Goal: Task Accomplishment & Management: Manage account settings

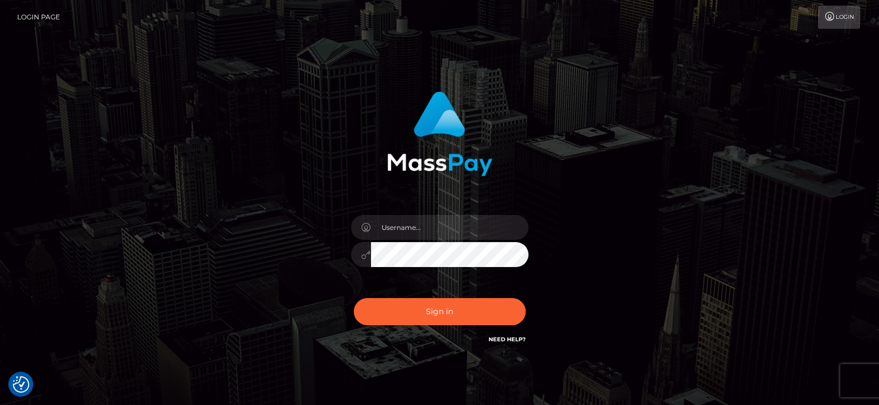
click at [843, 19] on link "Login" at bounding box center [839, 17] width 42 height 23
click at [424, 223] on input "text" at bounding box center [449, 227] width 157 height 25
type input "soul.diva808@gmail.com"
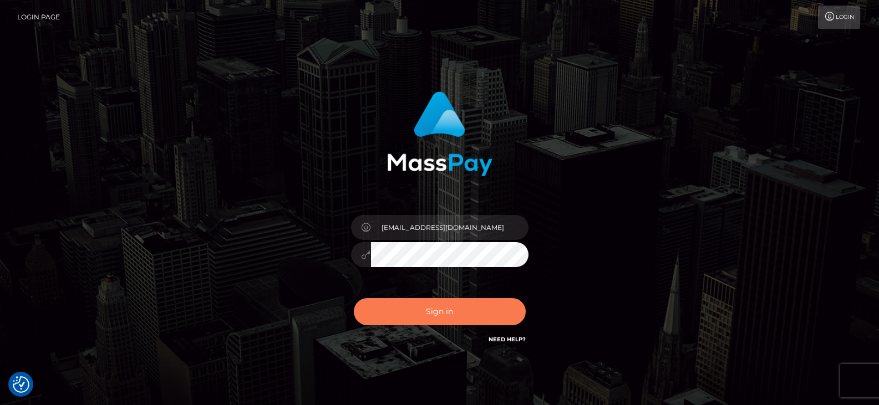
click at [422, 313] on button "Sign in" at bounding box center [440, 311] width 172 height 27
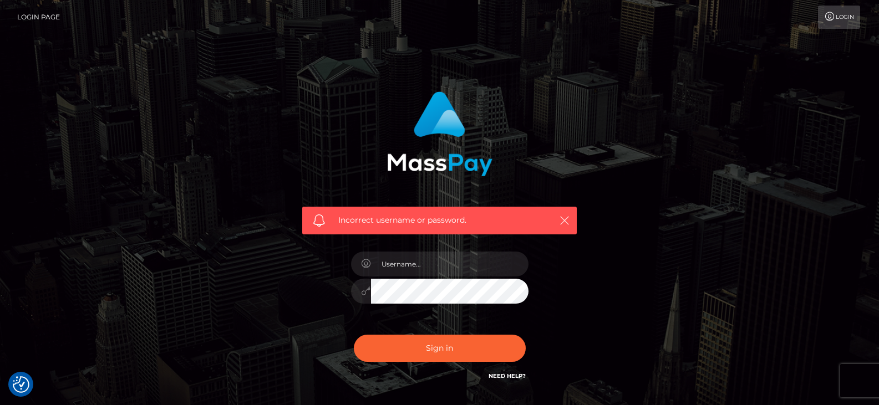
click at [565, 218] on icon "button" at bounding box center [564, 220] width 11 height 11
